Goal: Check status: Check status

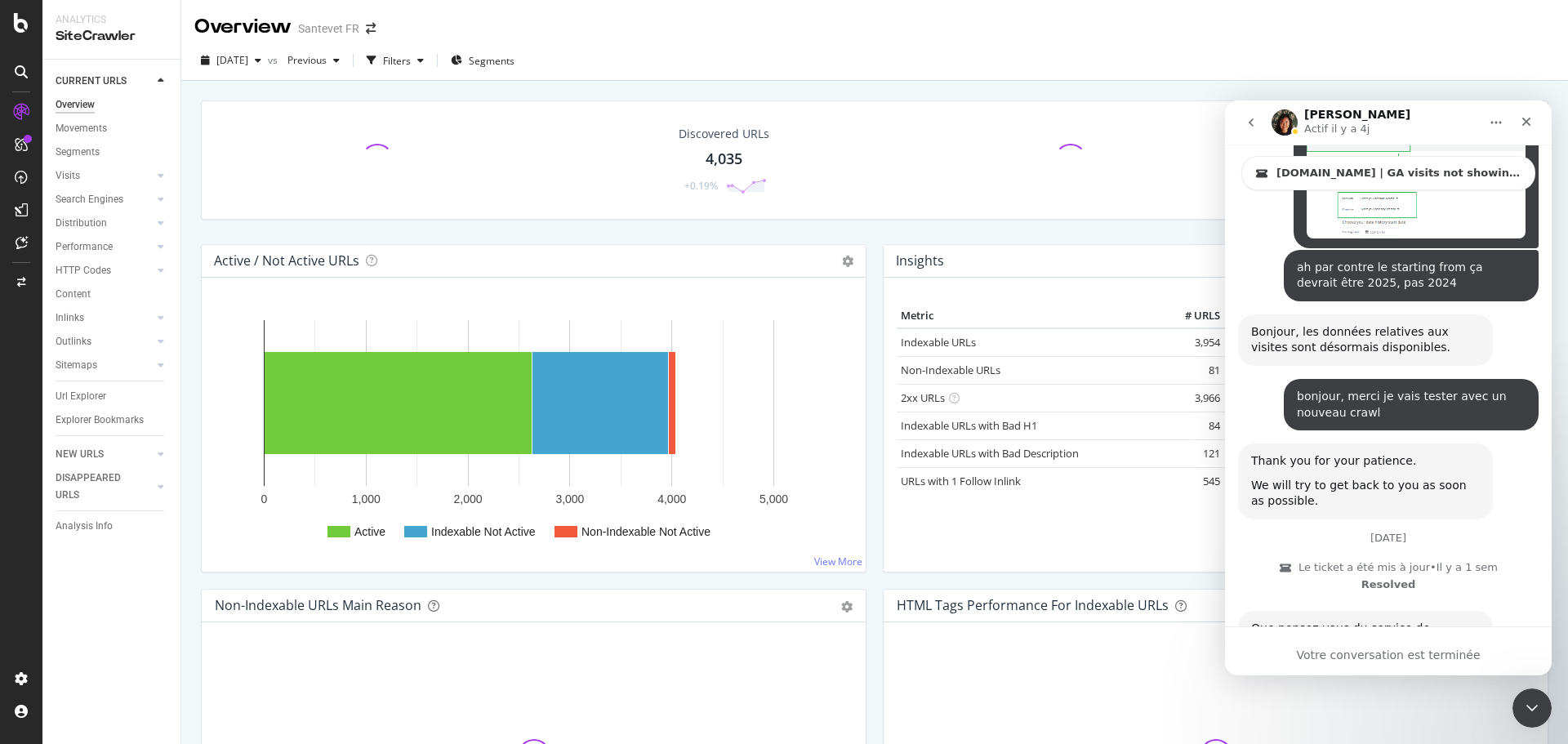
scroll to position [3878, 0]
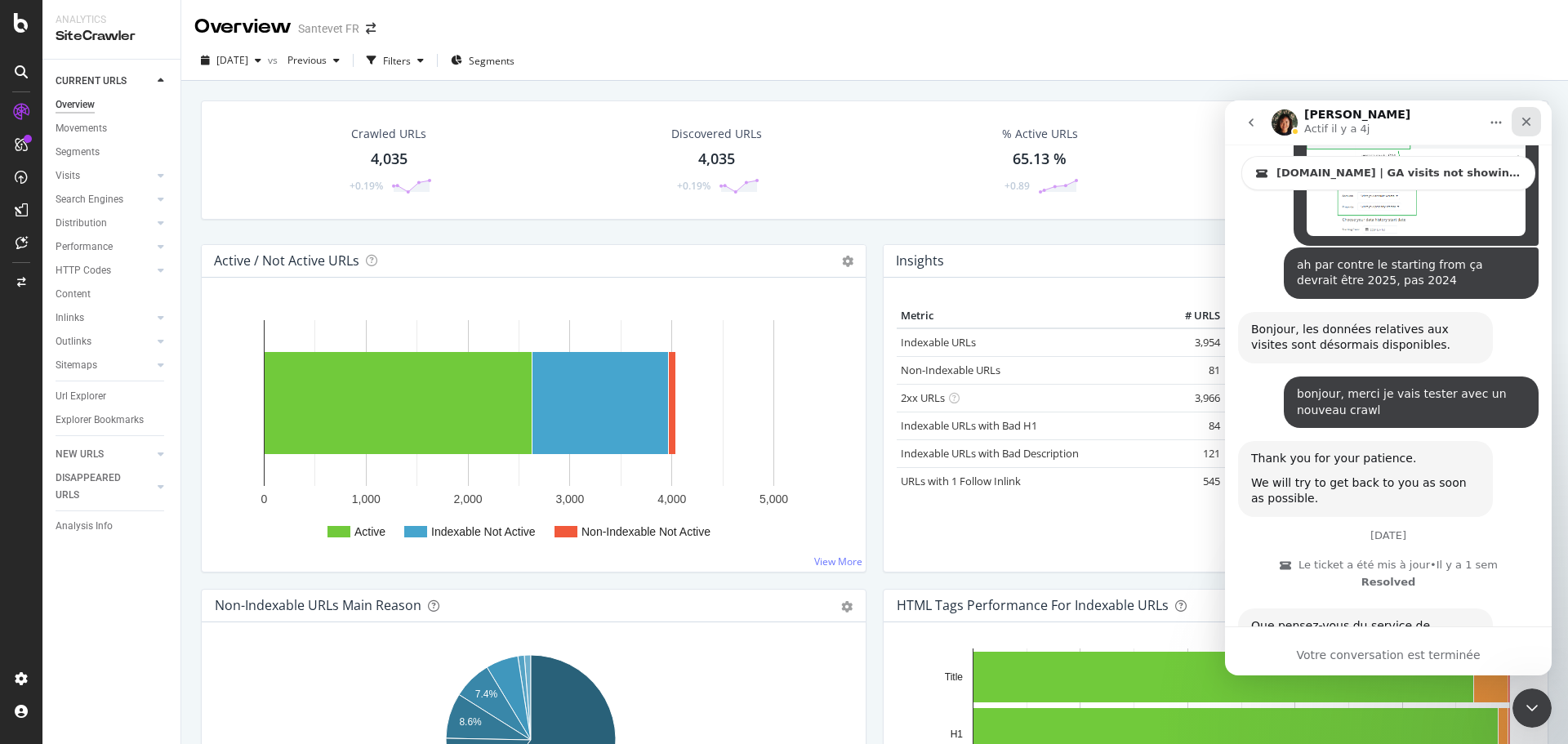
click at [1522, 127] on icon "Fermer" at bounding box center [1526, 122] width 13 height 13
